Goal: Information Seeking & Learning: Learn about a topic

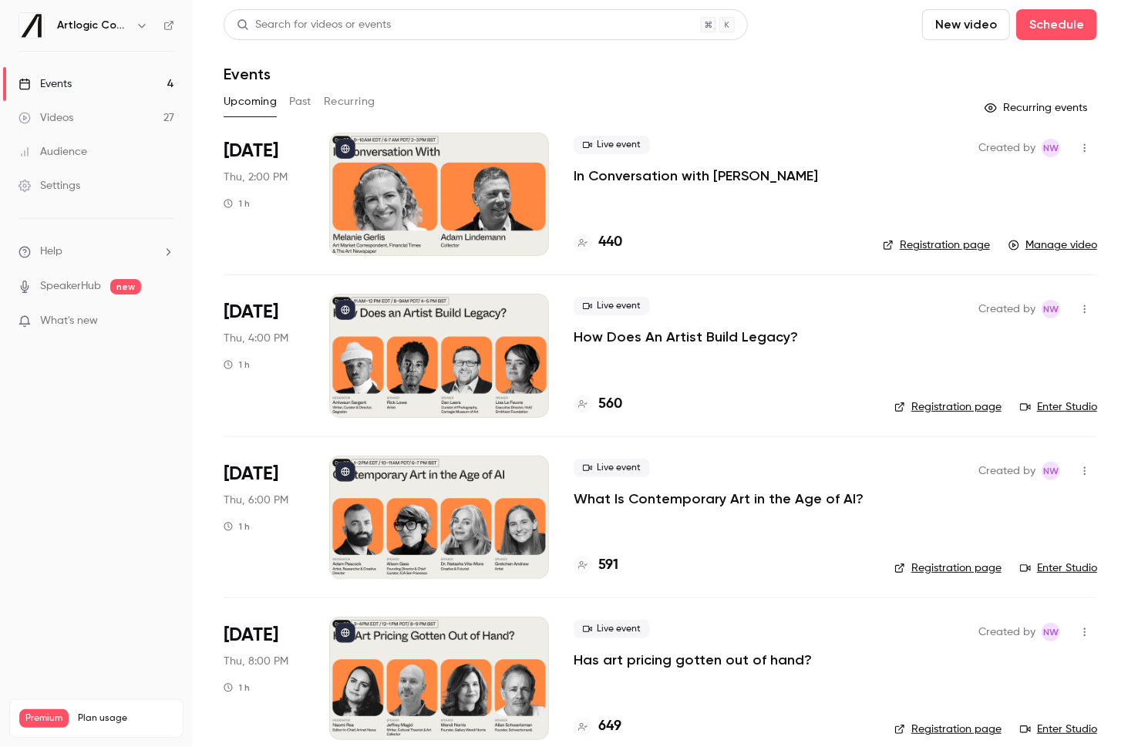
click at [301, 105] on button "Past" at bounding box center [300, 101] width 22 height 25
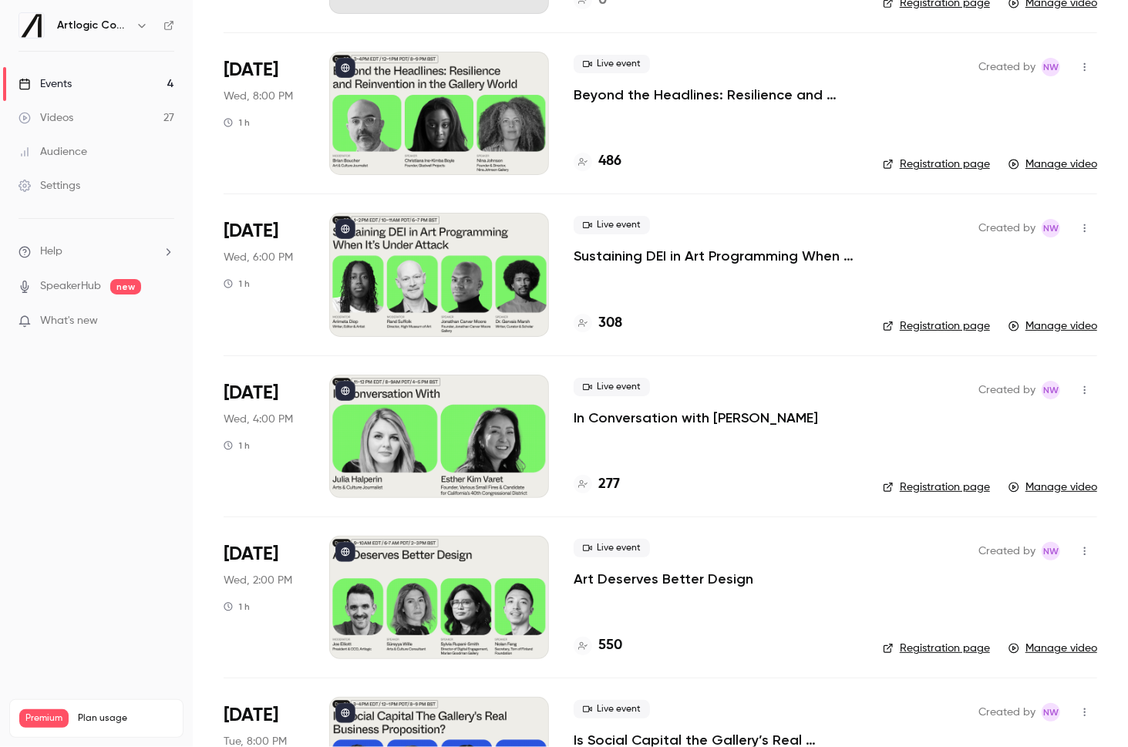
scroll to position [653, 0]
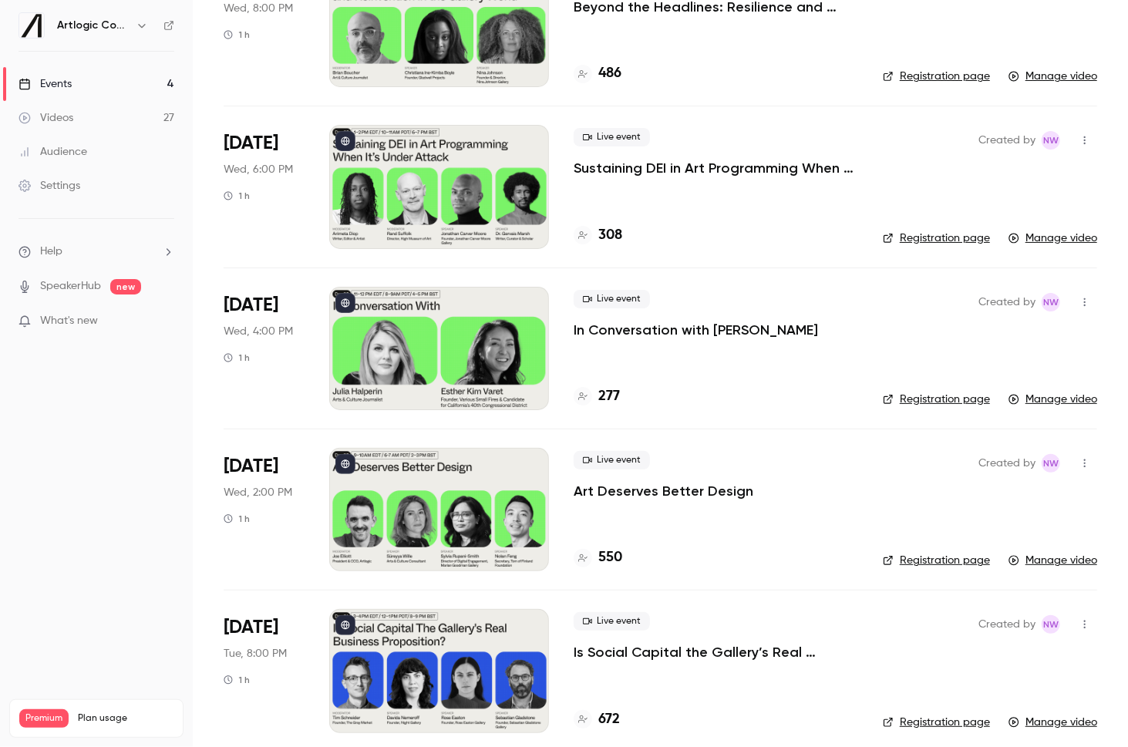
click at [654, 484] on p "Art Deserves Better Design" at bounding box center [663, 491] width 180 height 18
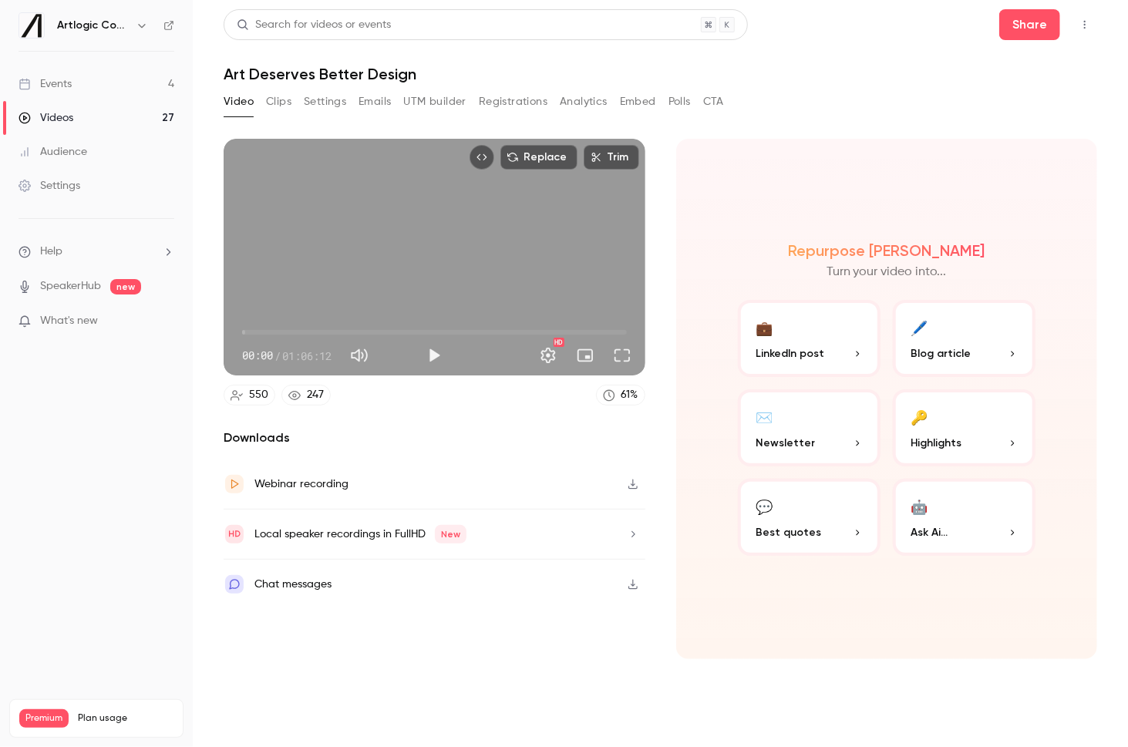
click at [568, 103] on button "Analytics" at bounding box center [584, 101] width 48 height 25
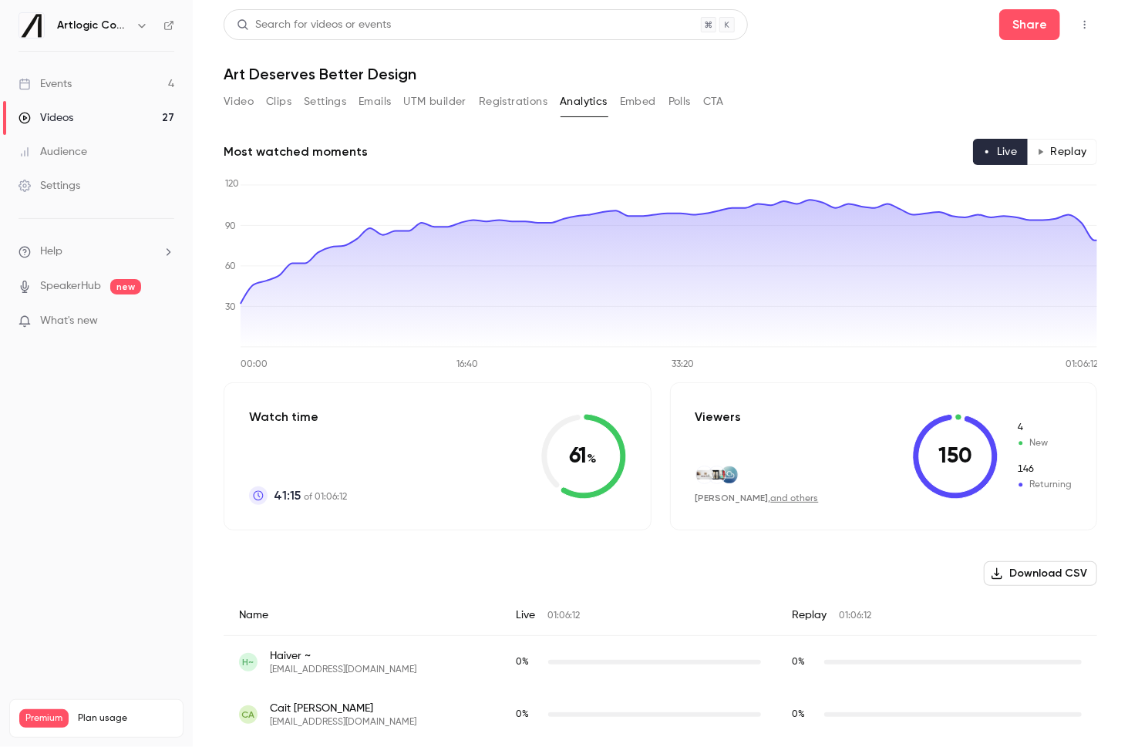
click at [1053, 155] on button "Replay" at bounding box center [1062, 152] width 70 height 26
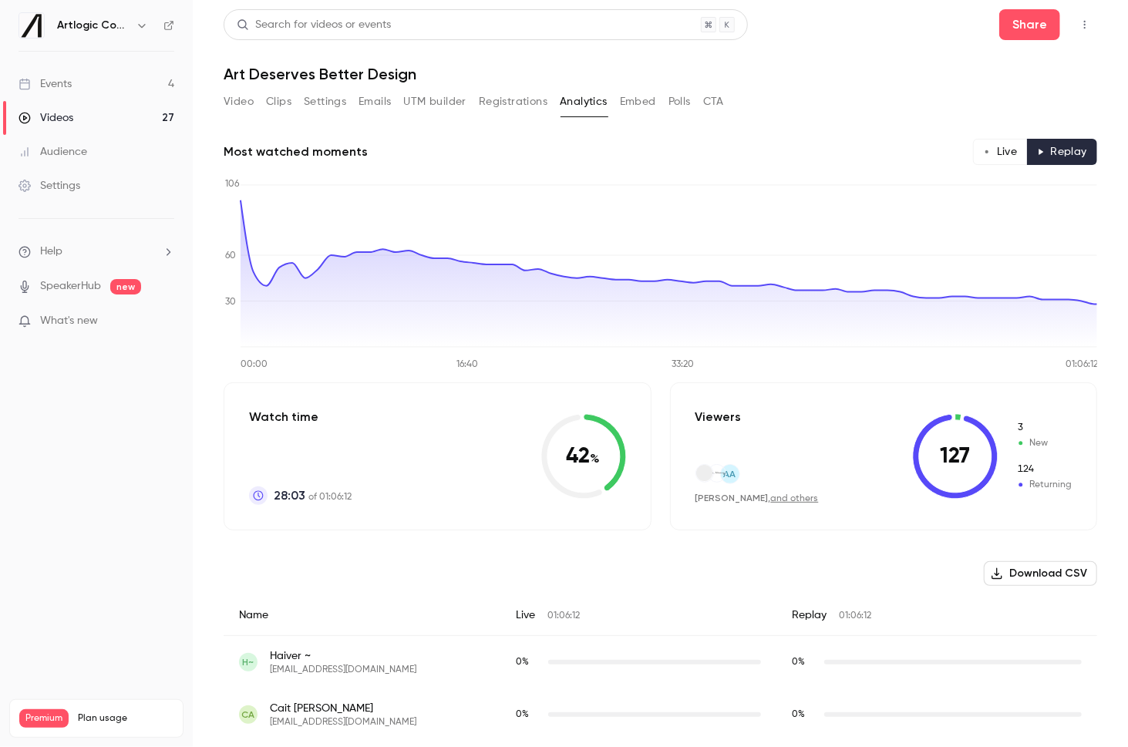
click at [1002, 146] on button "Live" at bounding box center [1000, 152] width 55 height 26
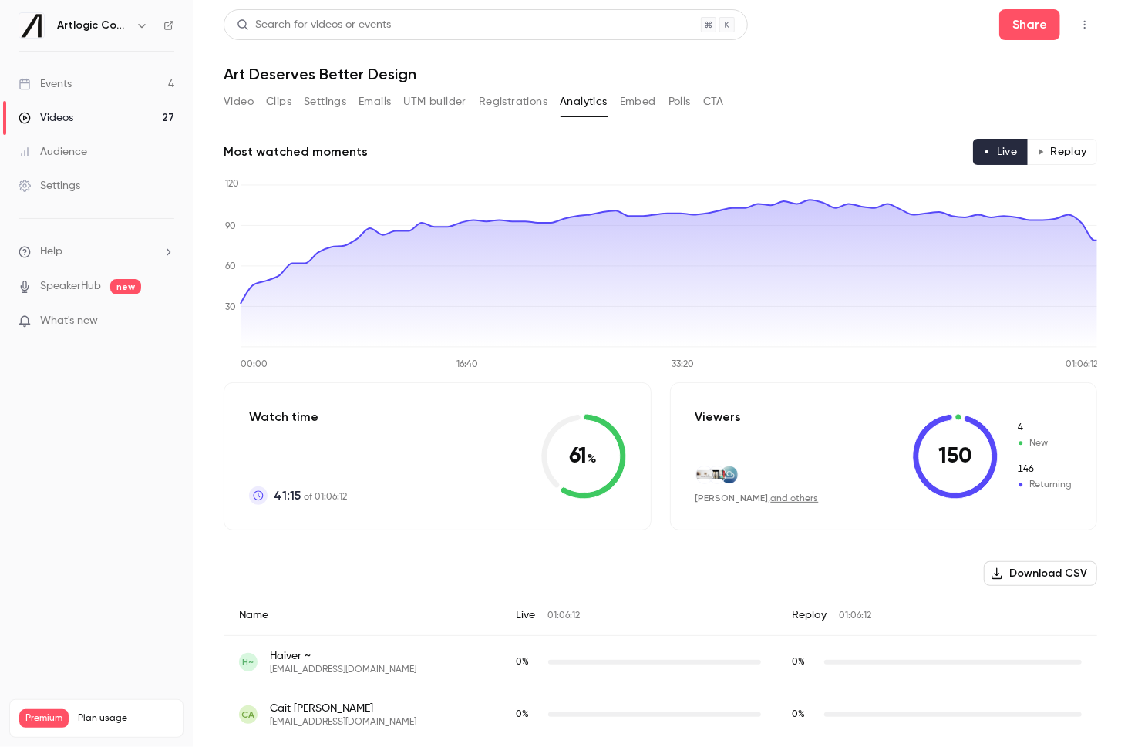
click at [1038, 148] on icon "button" at bounding box center [1041, 152] width 8 height 8
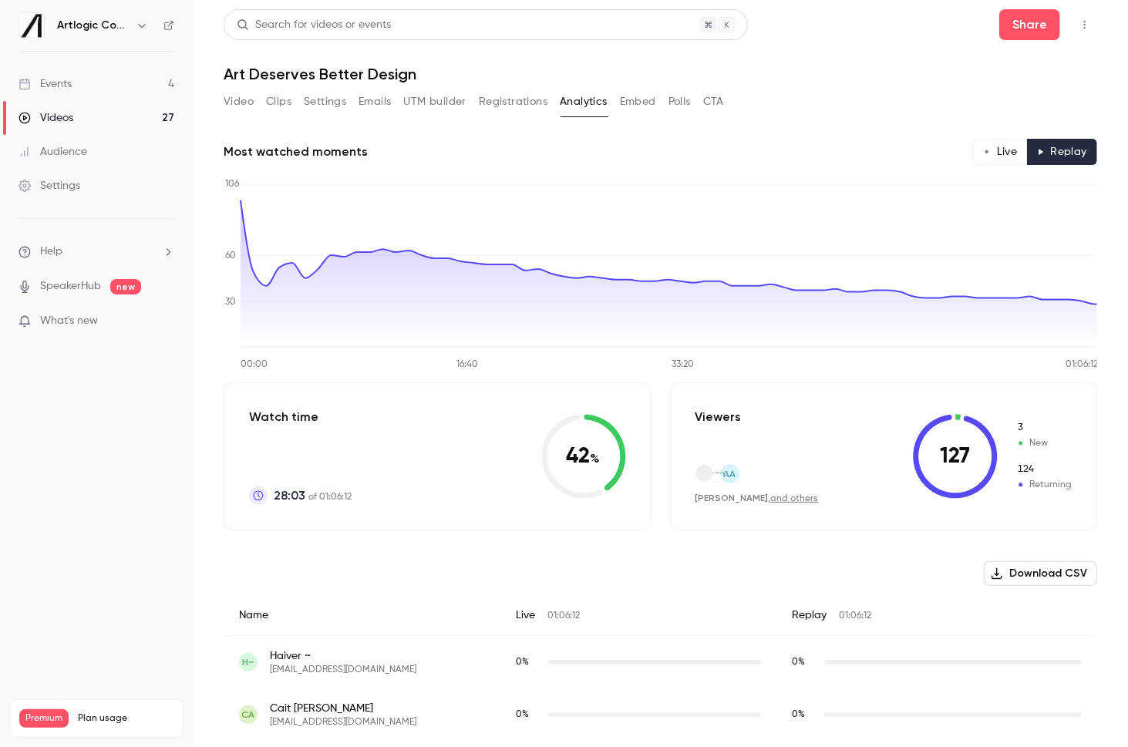
click at [1002, 152] on button "Live" at bounding box center [1000, 152] width 55 height 26
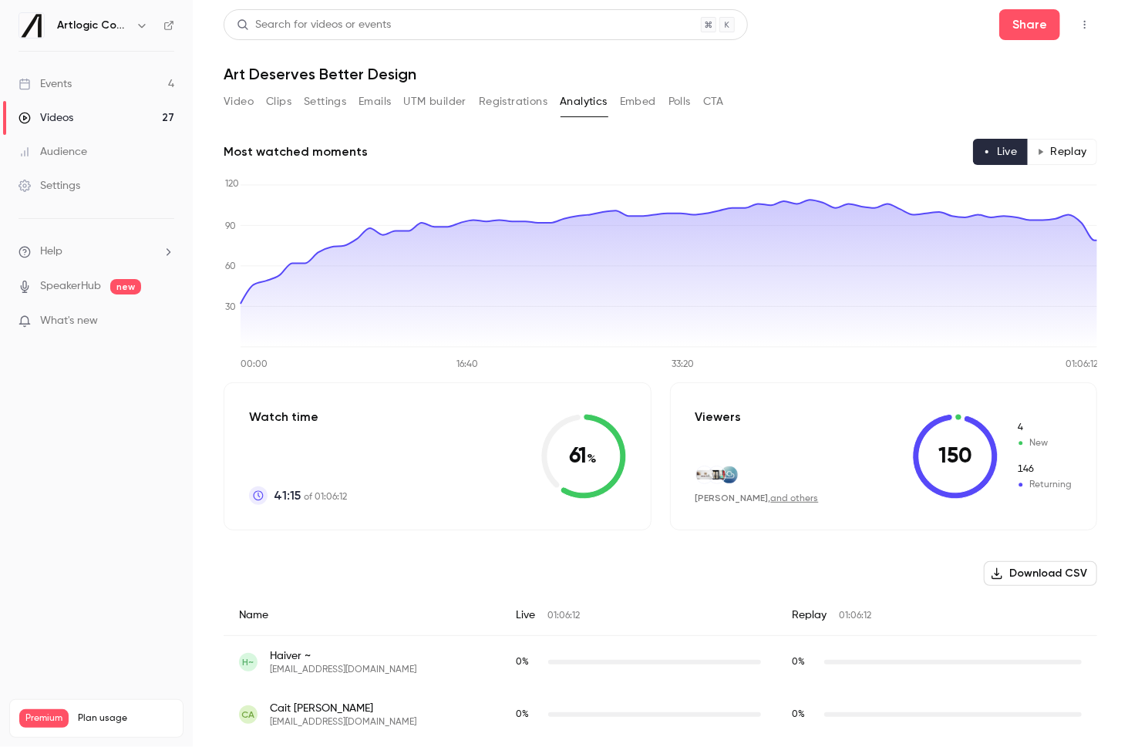
click at [1065, 153] on button "Replay" at bounding box center [1062, 152] width 70 height 26
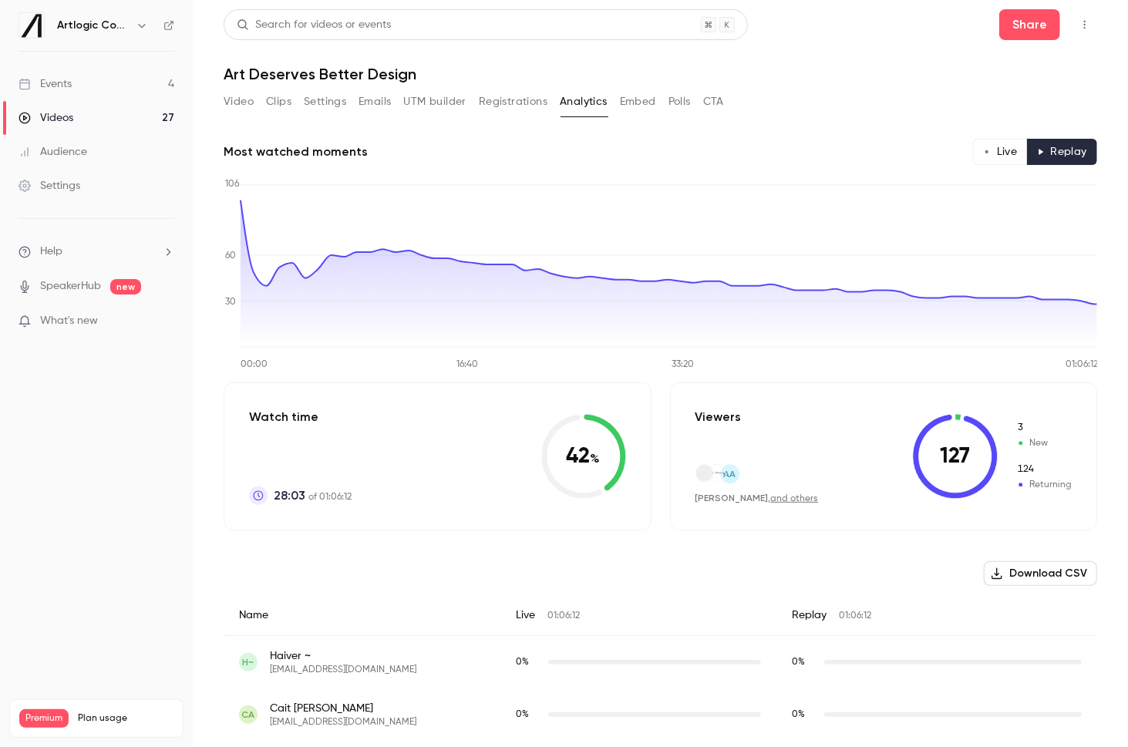
click at [239, 92] on button "Video" at bounding box center [239, 101] width 30 height 25
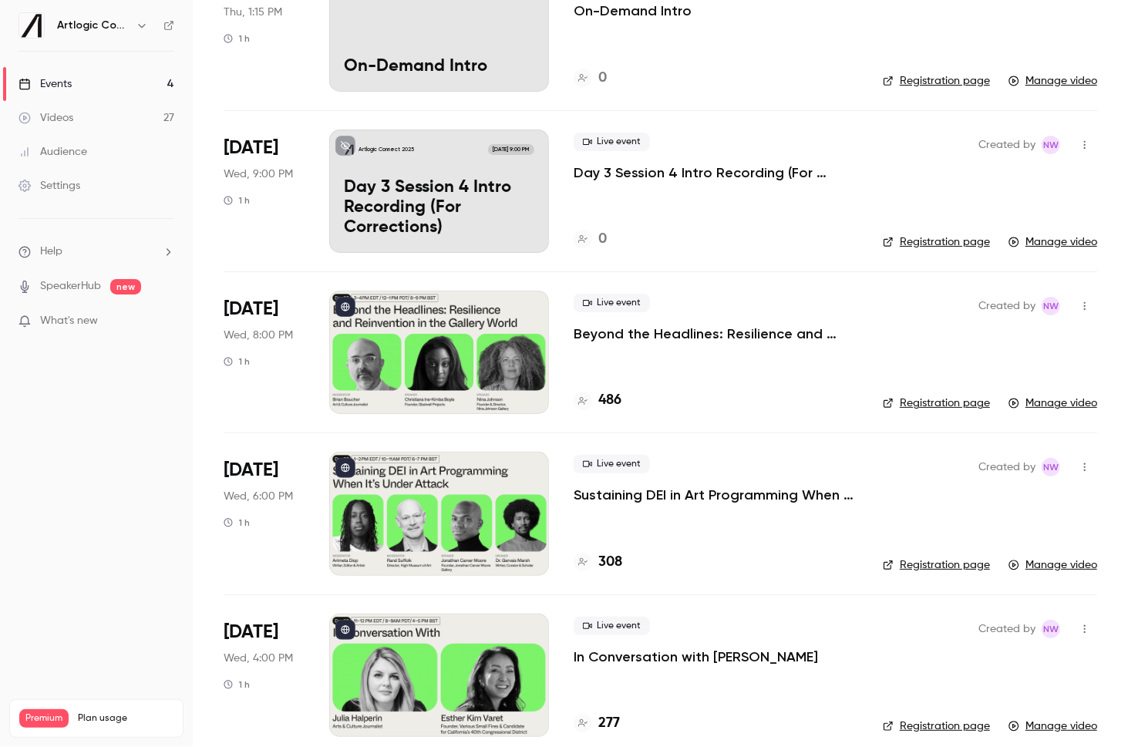
scroll to position [313, 0]
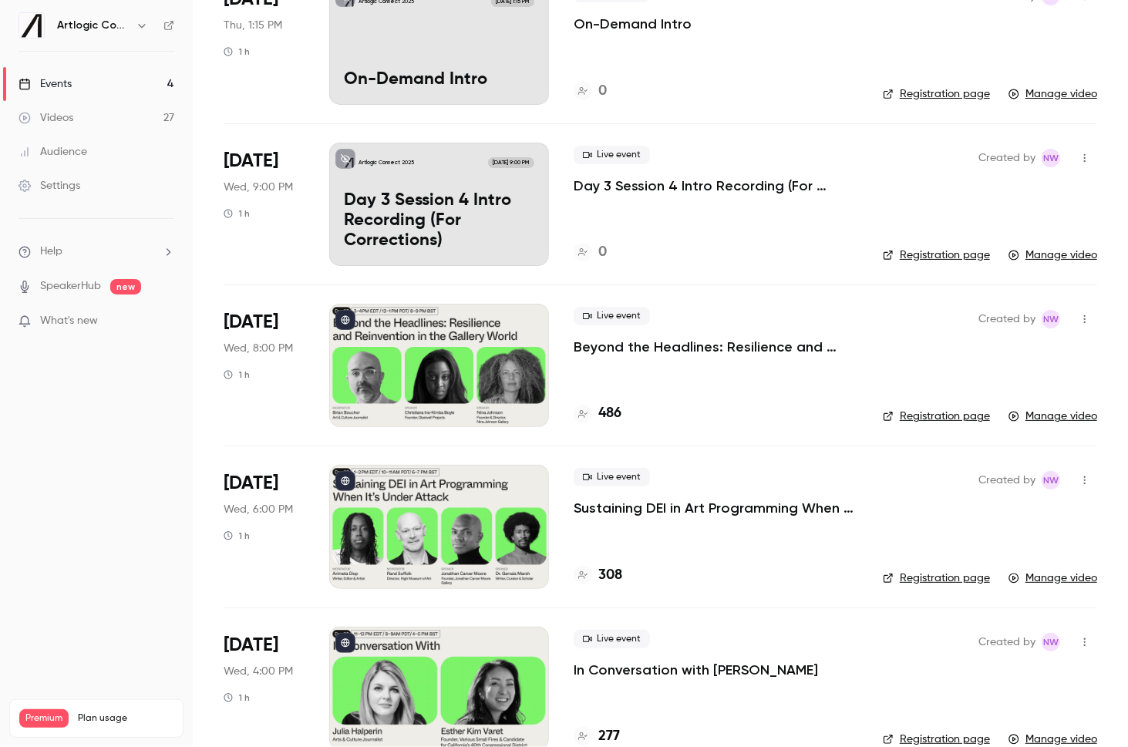
click at [697, 348] on p "Beyond the Headlines: Resilience and Reinvention in the Gallery World" at bounding box center [715, 347] width 284 height 18
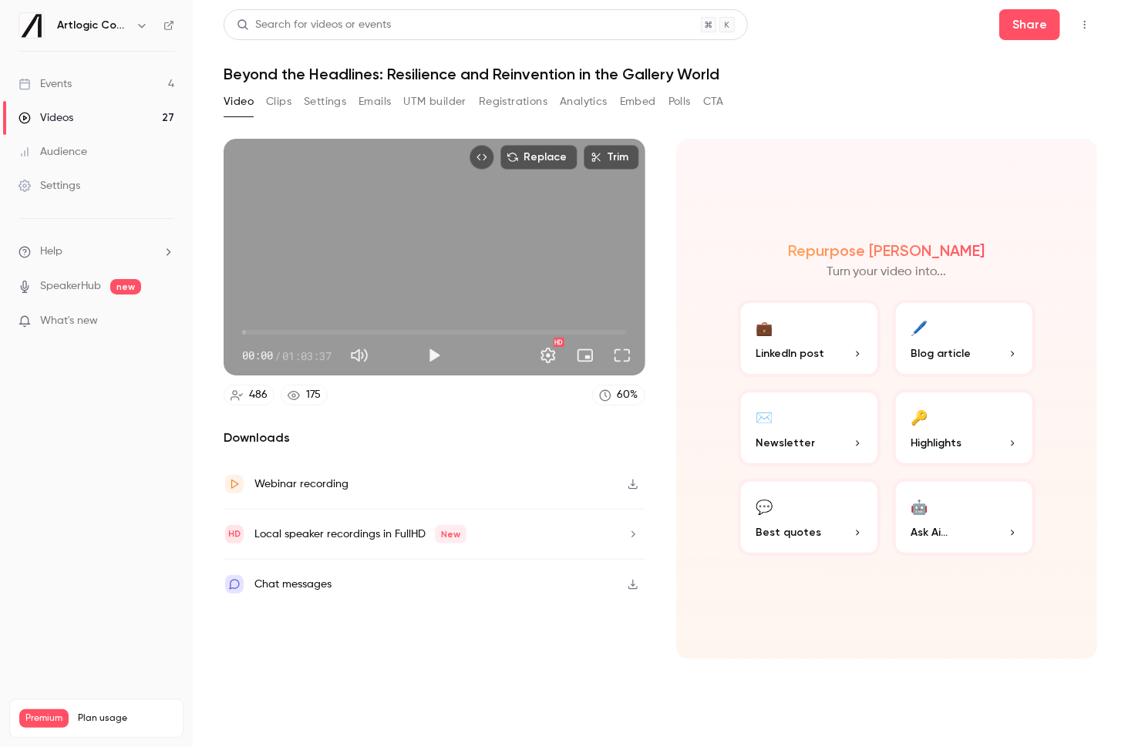
click at [594, 110] on button "Analytics" at bounding box center [584, 101] width 48 height 25
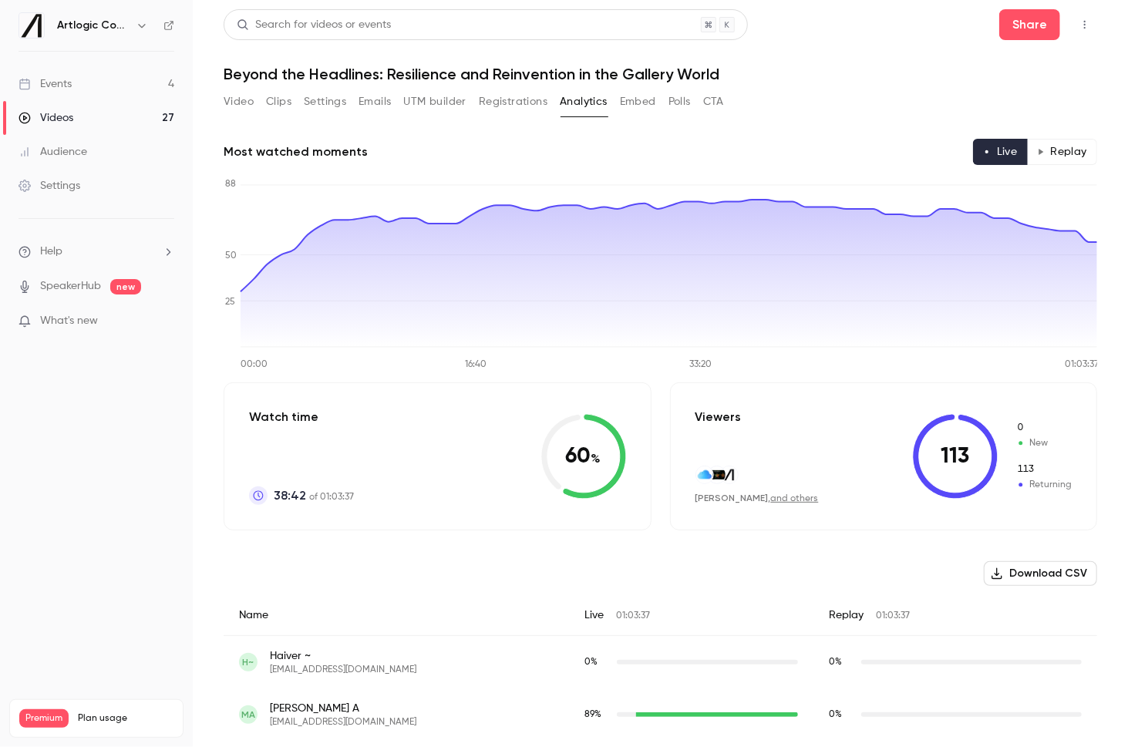
click at [1086, 152] on button "Replay" at bounding box center [1062, 152] width 70 height 26
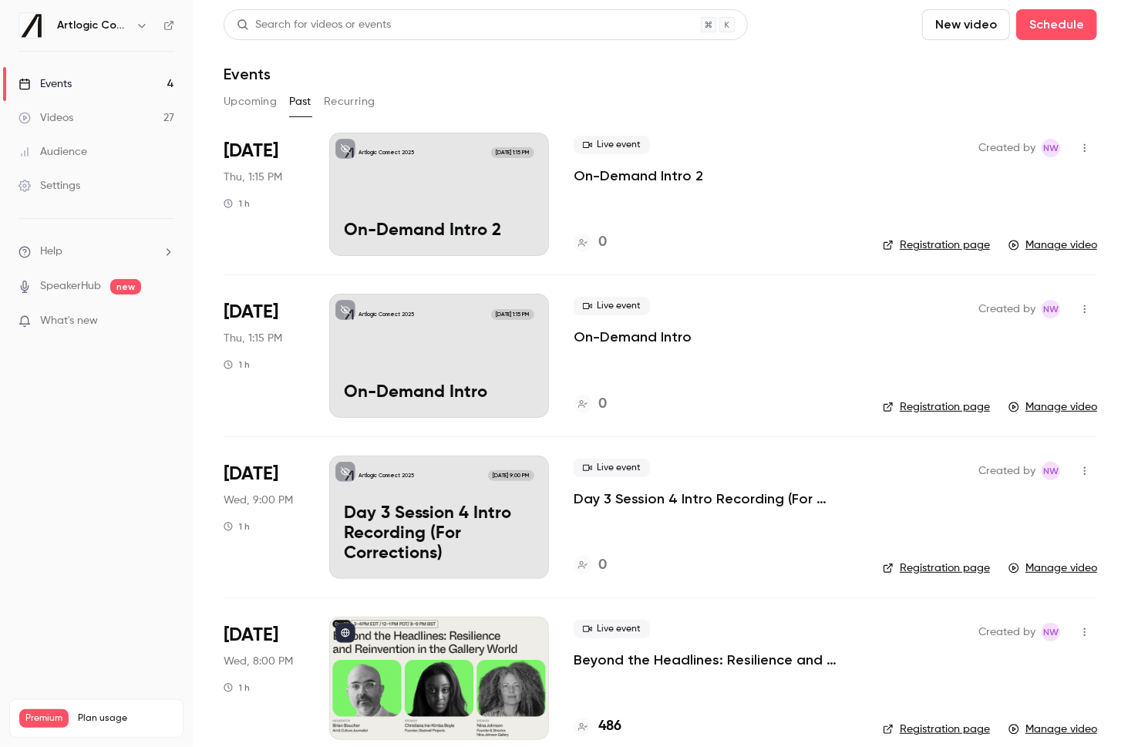
click at [262, 93] on button "Upcoming" at bounding box center [250, 101] width 53 height 25
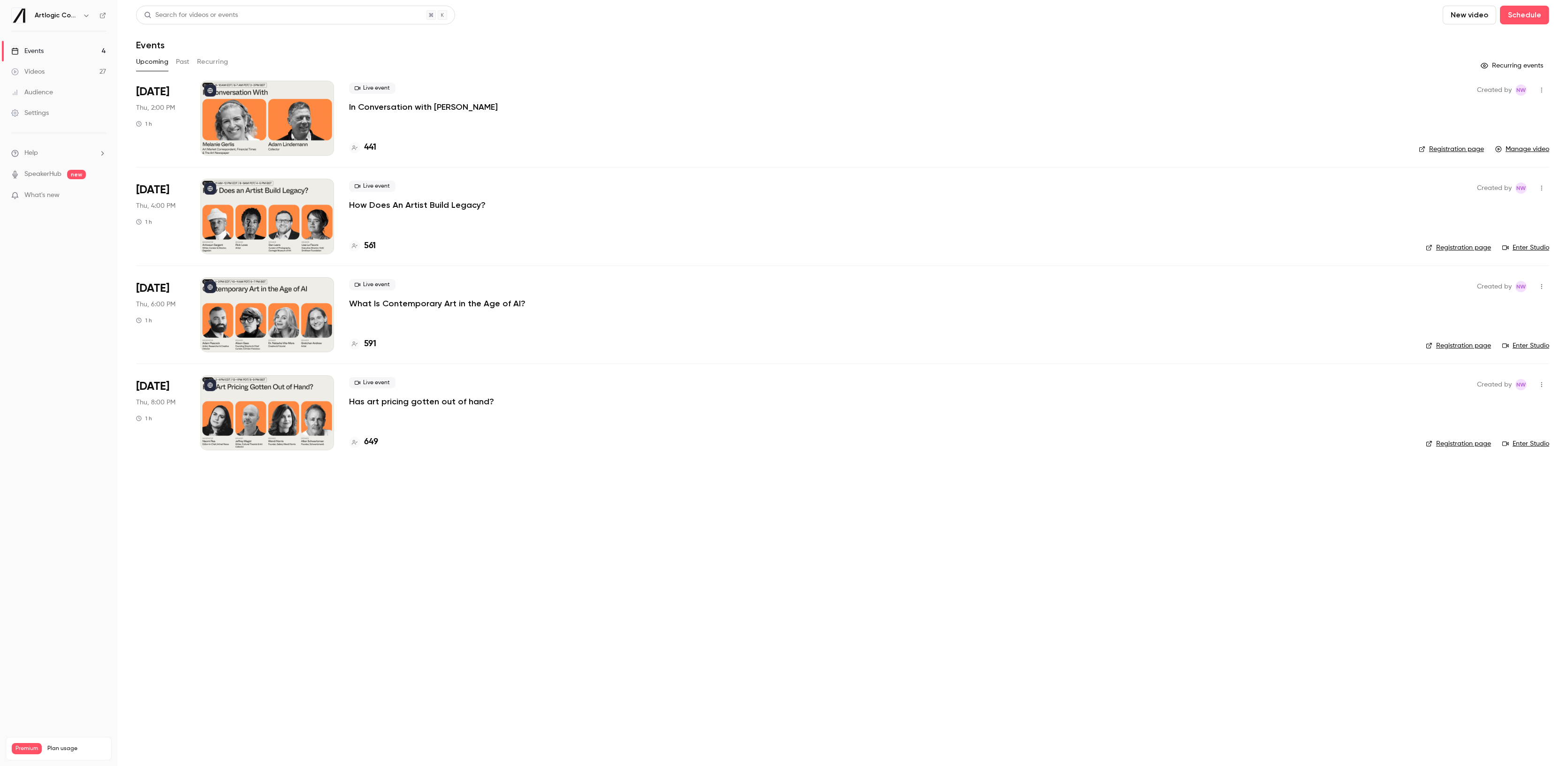
click at [589, 48] on div "Events" at bounding box center [843, 45] width 1413 height 11
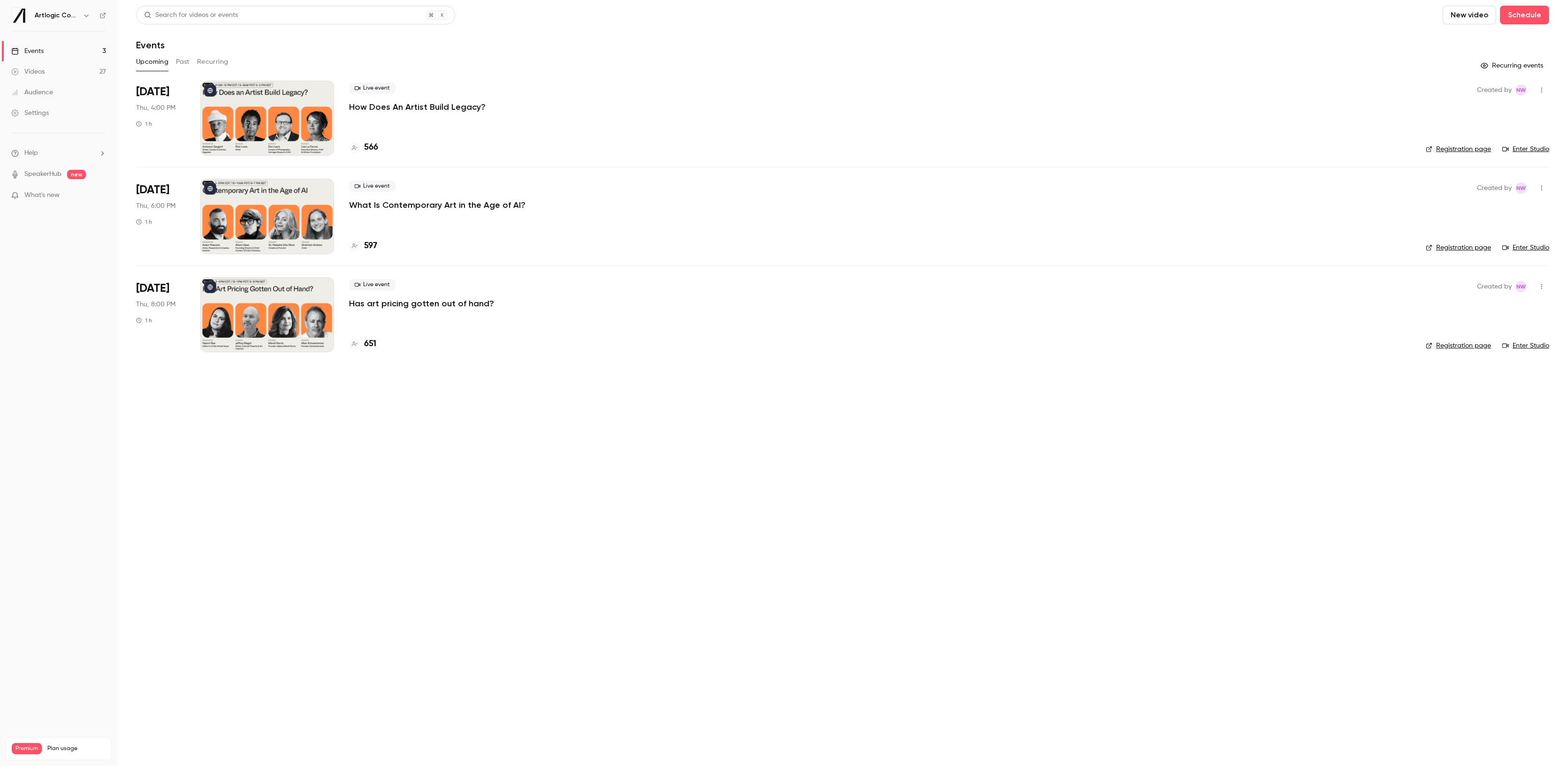
click at [185, 60] on button "Past" at bounding box center [183, 61] width 13 height 15
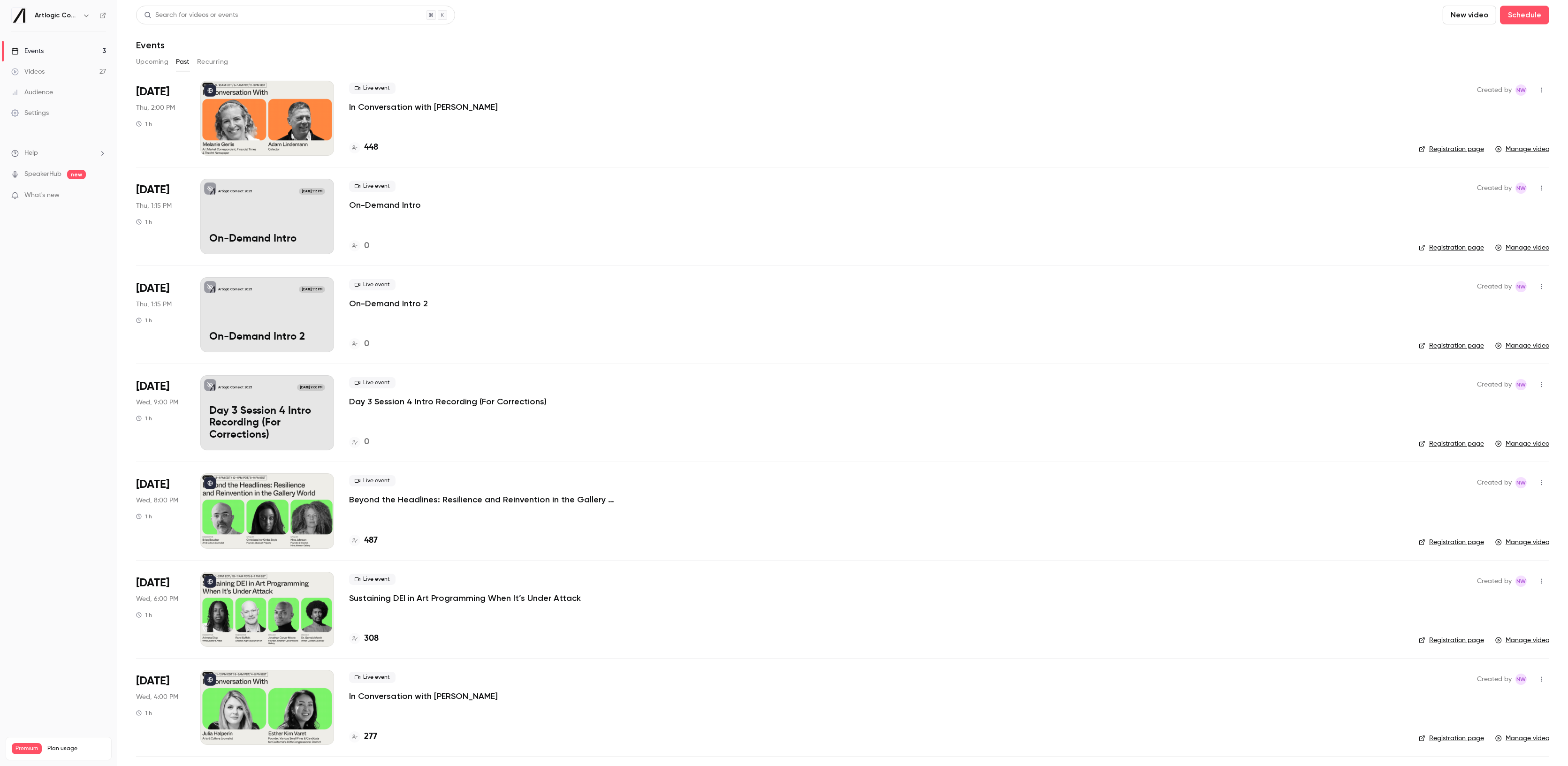
click at [416, 108] on p "In Conversation with [PERSON_NAME]" at bounding box center [423, 106] width 149 height 11
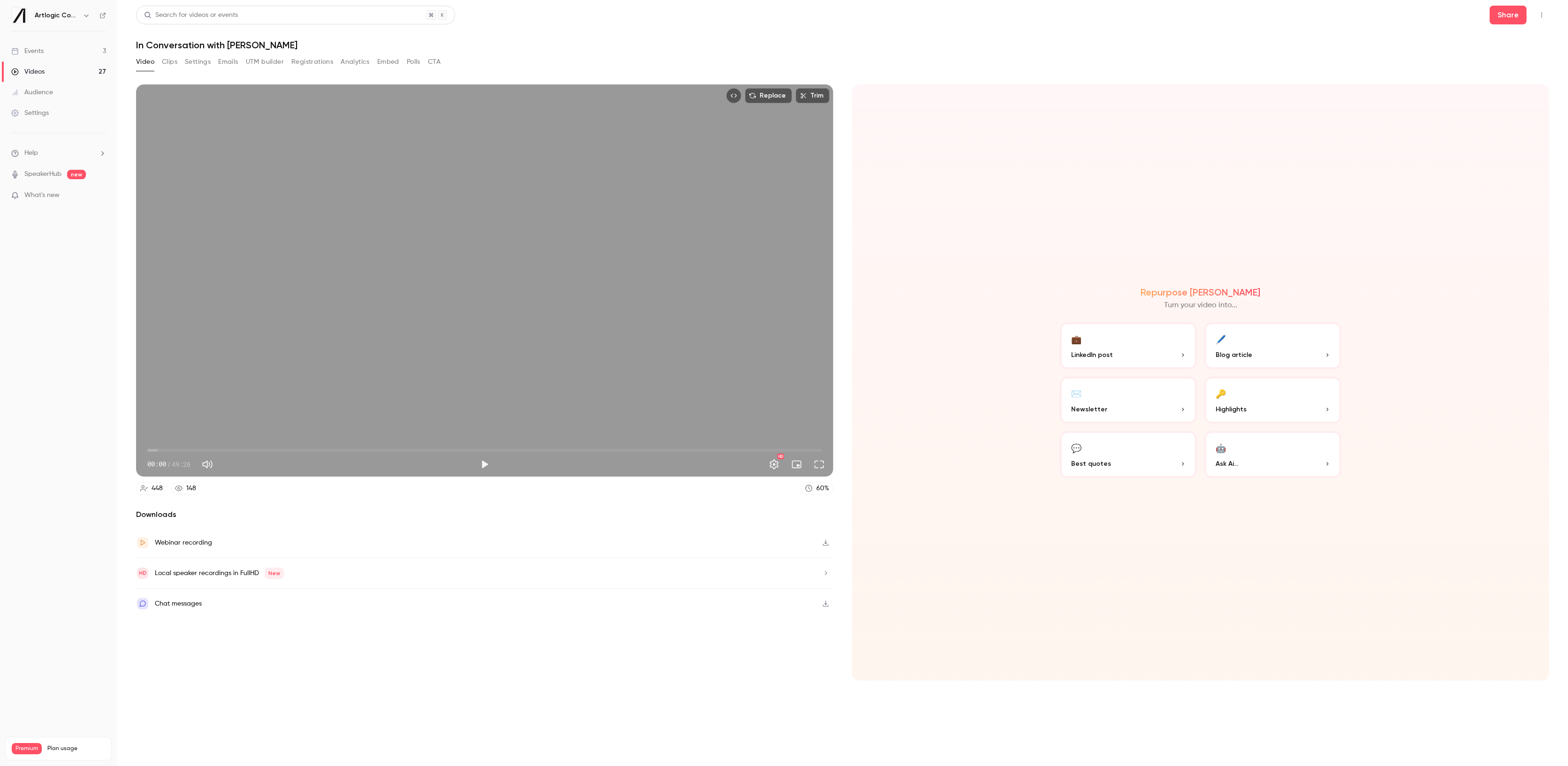
click at [351, 63] on button "Analytics" at bounding box center [355, 61] width 29 height 15
